Goal: Task Accomplishment & Management: Use online tool/utility

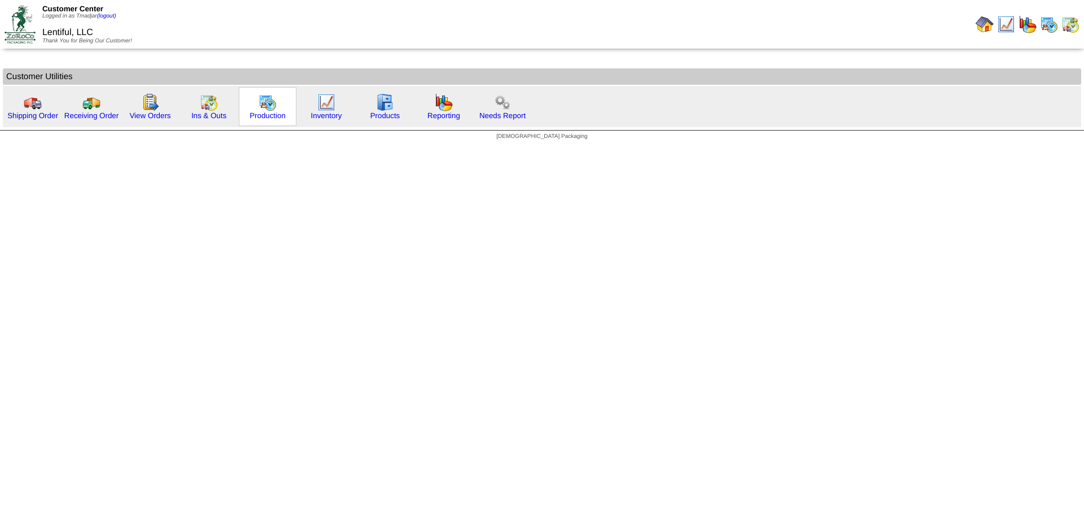
click at [262, 107] on img at bounding box center [268, 102] width 18 height 18
click at [263, 106] on img at bounding box center [268, 102] width 18 height 18
